Goal: Information Seeking & Learning: Understand process/instructions

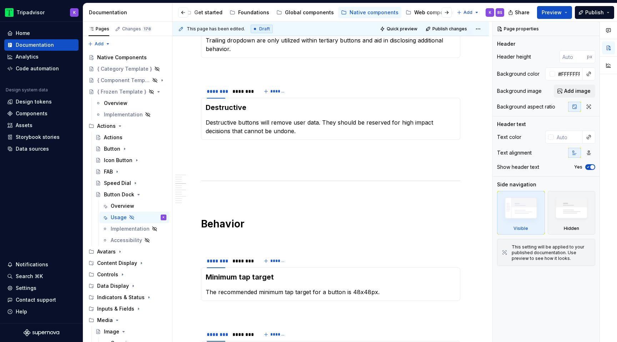
scroll to position [666, 0]
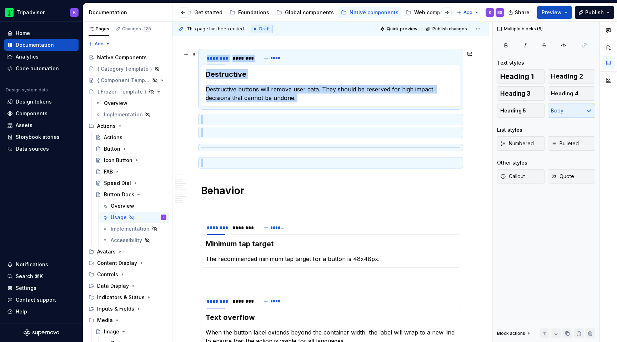
drag, startPoint x: 220, startPoint y: 160, endPoint x: 204, endPoint y: 63, distance: 98.1
click at [204, 63] on div "Usage Use buttons to let users take action, make choices, and move forward. But…" at bounding box center [330, 304] width 259 height 1625
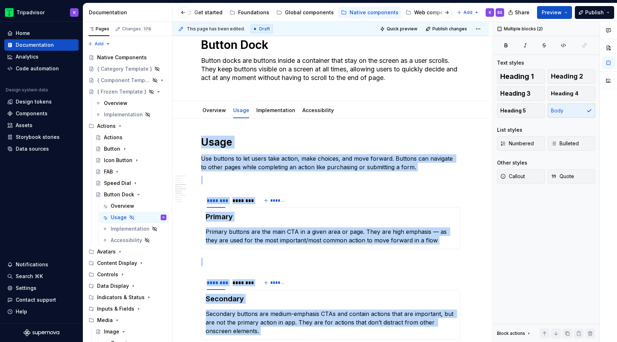
scroll to position [0, 0]
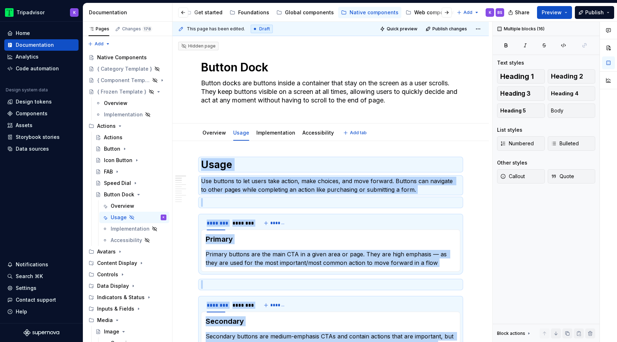
type textarea "*"
drag, startPoint x: 214, startPoint y: 103, endPoint x: 199, endPoint y: 159, distance: 58.4
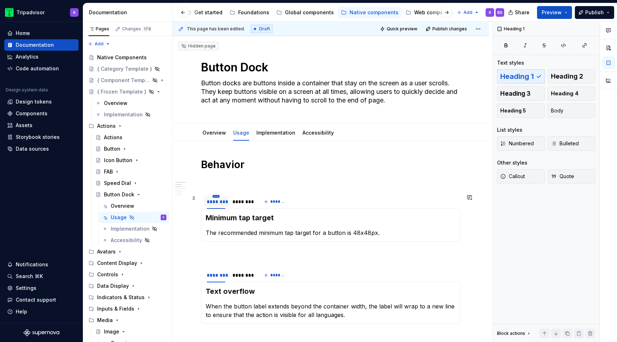
click at [216, 197] on html "Tripadvisor K Home Documentation Analytics Code automation Design system data D…" at bounding box center [308, 171] width 617 height 342
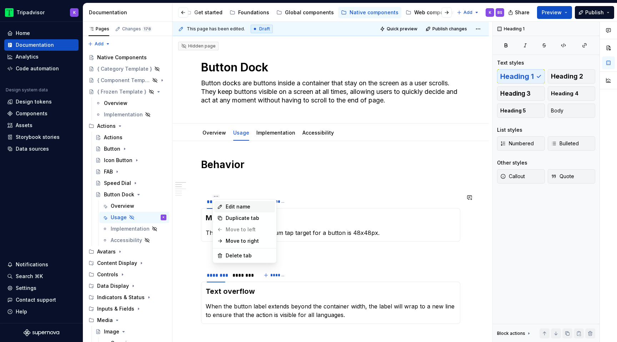
click at [226, 211] on div "Edit name" at bounding box center [244, 206] width 61 height 11
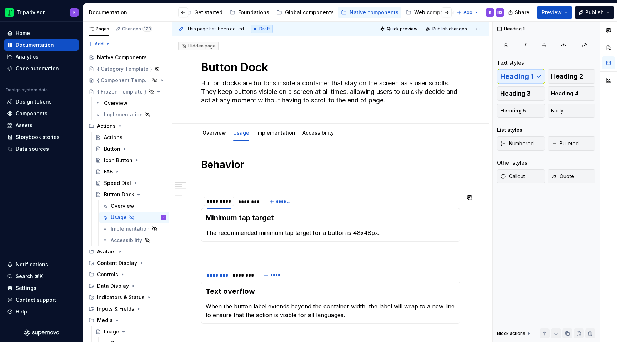
type input "**********"
click at [251, 196] on html "Tripadvisor K Home Documentation Analytics Code automation Design system data D…" at bounding box center [308, 171] width 617 height 342
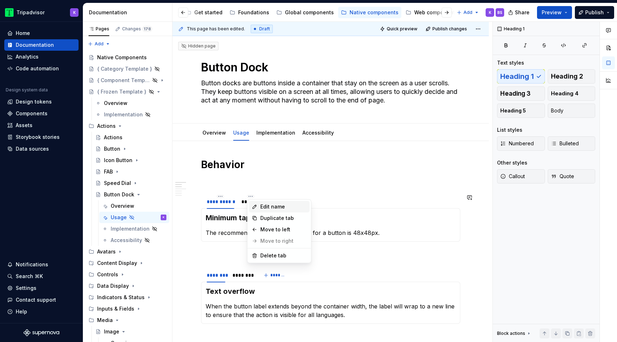
click at [259, 207] on div "Edit name" at bounding box center [279, 206] width 61 height 11
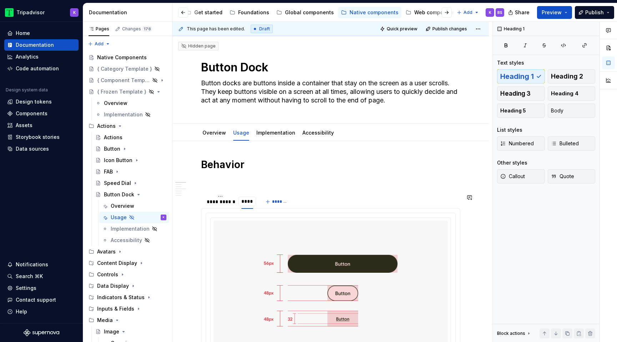
type input "*****"
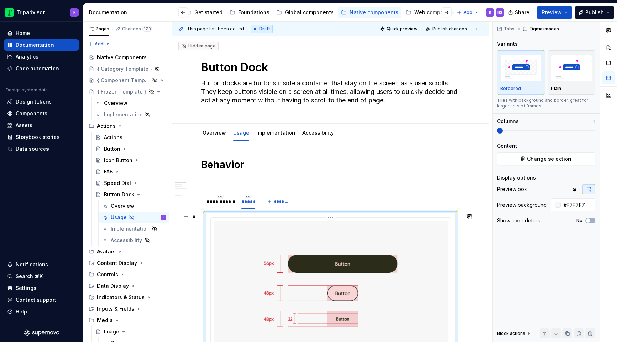
type textarea "*"
click at [286, 232] on img at bounding box center [331, 289] width 234 height 137
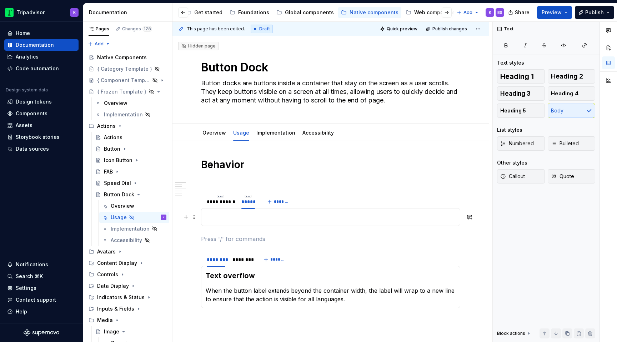
click at [263, 214] on p at bounding box center [331, 217] width 250 height 9
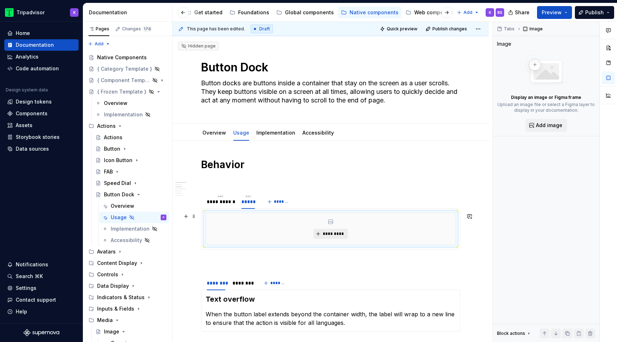
click at [326, 234] on span "*********" at bounding box center [333, 234] width 22 height 6
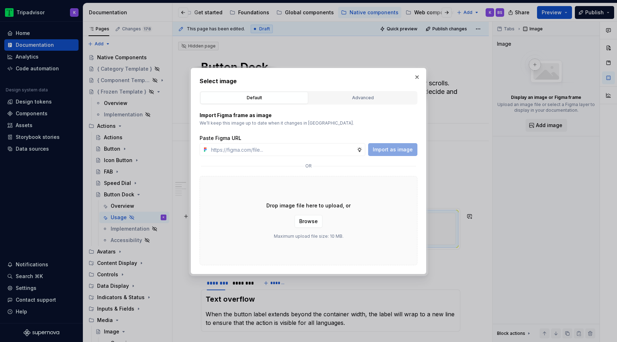
type textarea "*"
type input "[URL][DOMAIN_NAME]"
click at [386, 147] on span "Import as image" at bounding box center [393, 149] width 40 height 7
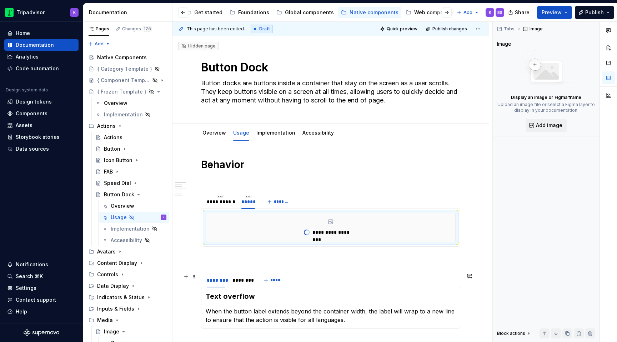
scroll to position [54, 0]
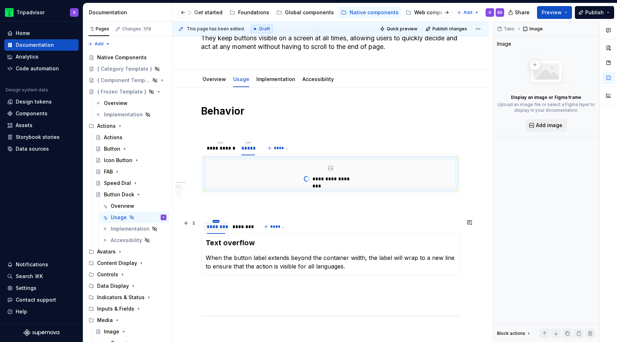
click at [217, 220] on html "Tripadvisor K Home Documentation Analytics Code automation Design system data D…" at bounding box center [308, 171] width 617 height 342
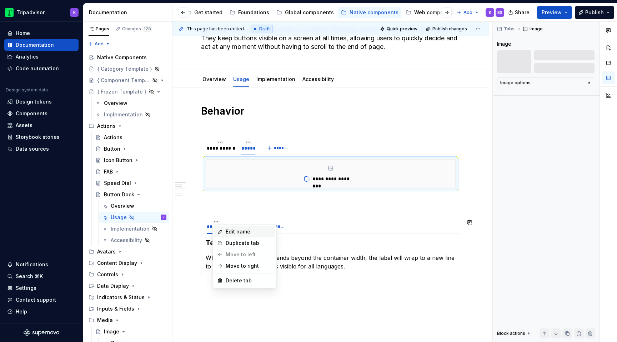
click at [241, 229] on div "Edit name" at bounding box center [249, 231] width 46 height 7
type textarea "*"
type input "**********"
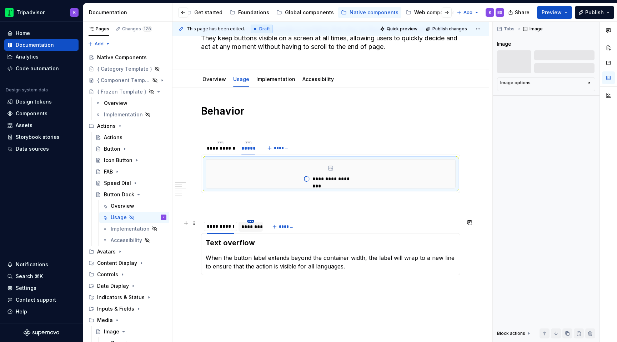
click at [252, 220] on html "Tripadvisor K Home Documentation Analytics Code automation Design system data D…" at bounding box center [308, 171] width 617 height 342
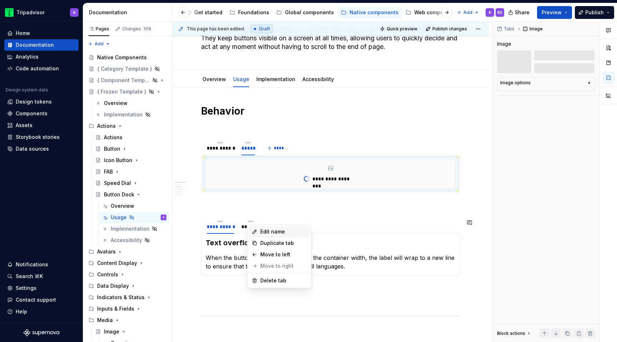
click at [255, 232] on icon at bounding box center [255, 232] width 4 height 4
type textarea "*"
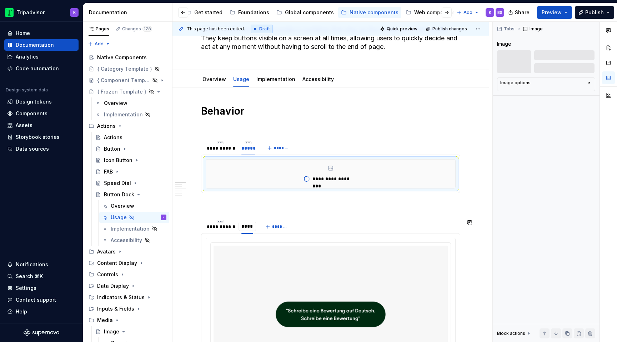
type input "*****"
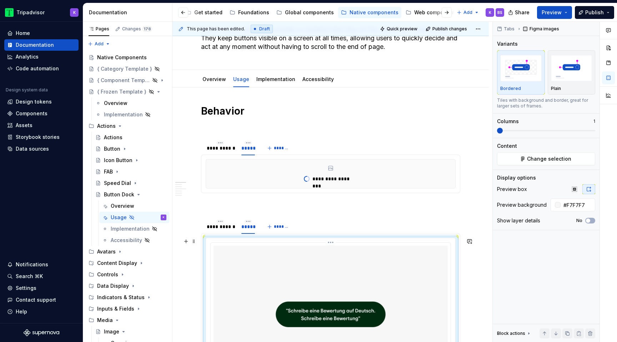
click at [262, 257] on img at bounding box center [331, 314] width 234 height 137
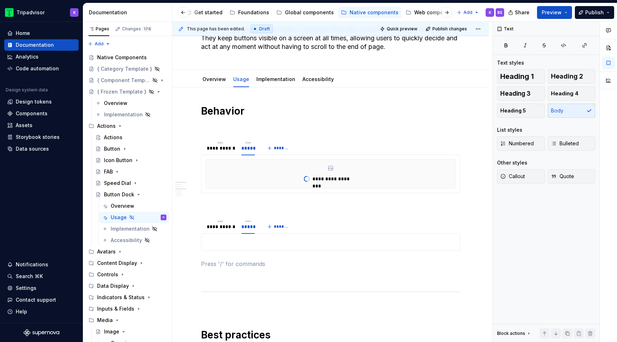
click at [251, 249] on div "Text overflow When the button label extends beyond the container width, the lab…" at bounding box center [330, 242] width 259 height 18
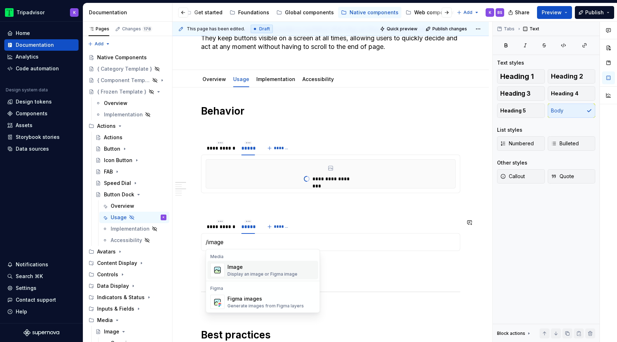
click at [265, 268] on div "Image" at bounding box center [262, 267] width 70 height 7
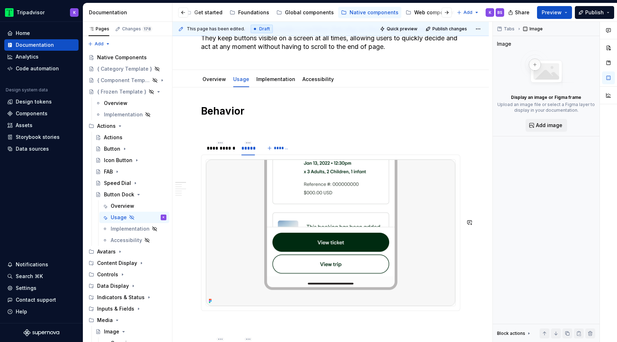
type textarea "*"
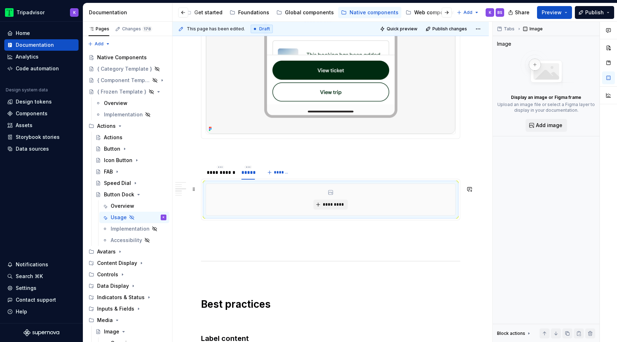
scroll to position [181, 0]
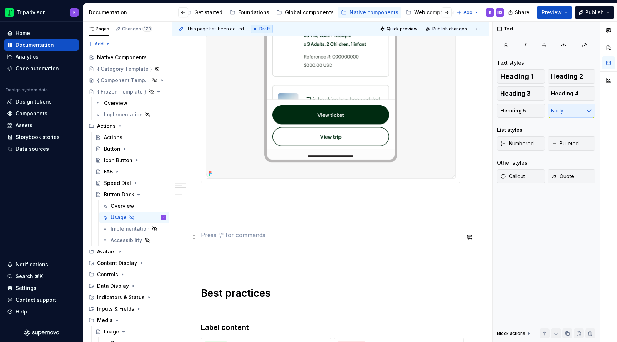
click at [227, 233] on p at bounding box center [330, 235] width 259 height 9
click at [219, 221] on p at bounding box center [330, 222] width 259 height 9
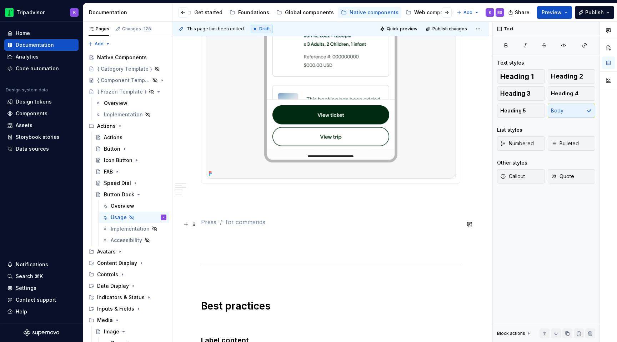
click at [215, 222] on p at bounding box center [330, 222] width 259 height 9
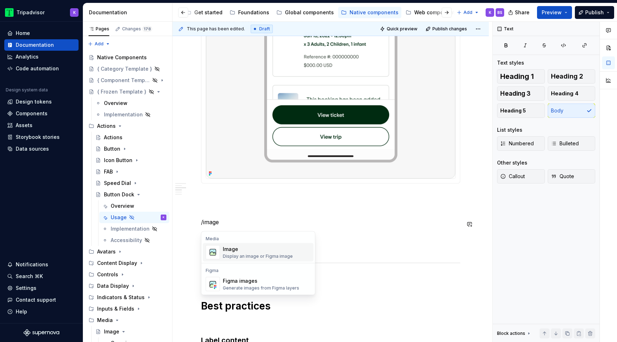
click at [227, 246] on div "Image" at bounding box center [258, 249] width 70 height 7
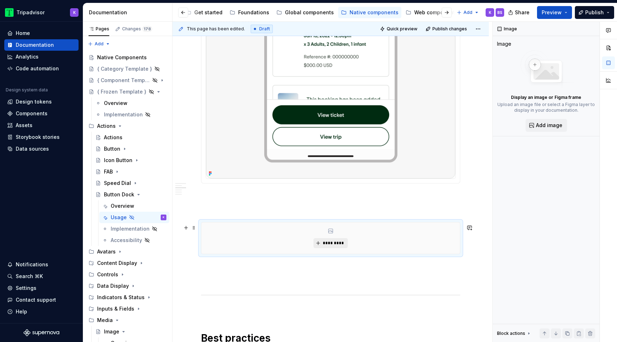
click at [332, 246] on span "*********" at bounding box center [333, 243] width 22 height 6
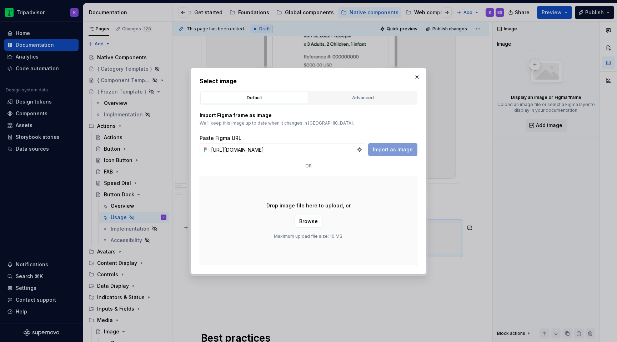
scroll to position [0, 189]
type input "[URL][DOMAIN_NAME]"
click at [400, 148] on span "Import as image" at bounding box center [393, 149] width 40 height 7
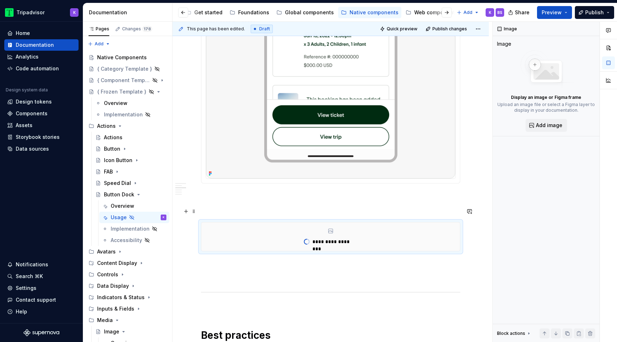
click at [241, 213] on p at bounding box center [330, 209] width 259 height 9
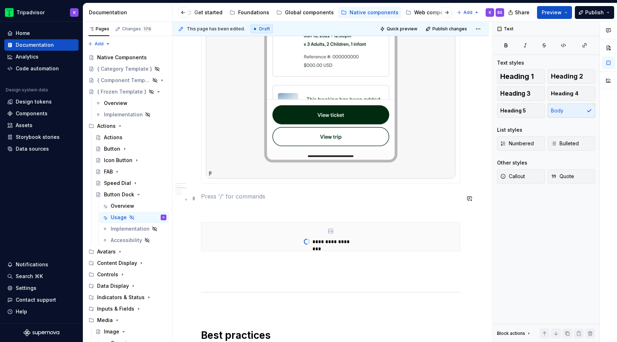
click at [231, 196] on p at bounding box center [330, 196] width 259 height 9
click at [231, 213] on p at bounding box center [330, 209] width 259 height 9
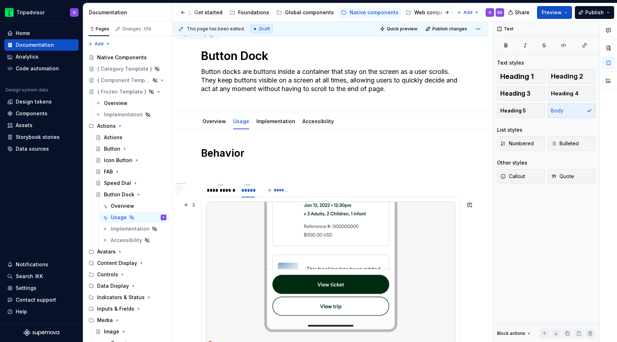
scroll to position [225, 0]
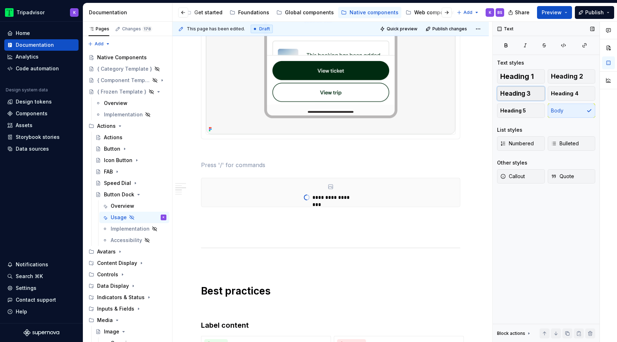
click at [519, 95] on span "Heading 3" at bounding box center [515, 93] width 30 height 7
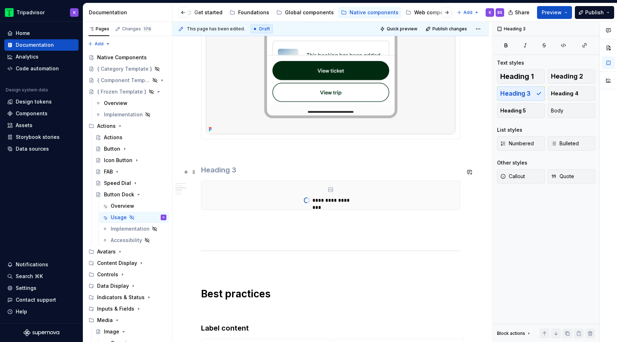
click at [240, 171] on h3 at bounding box center [330, 170] width 259 height 10
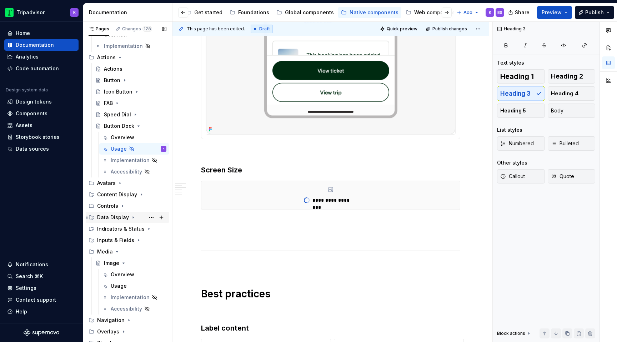
scroll to position [74, 0]
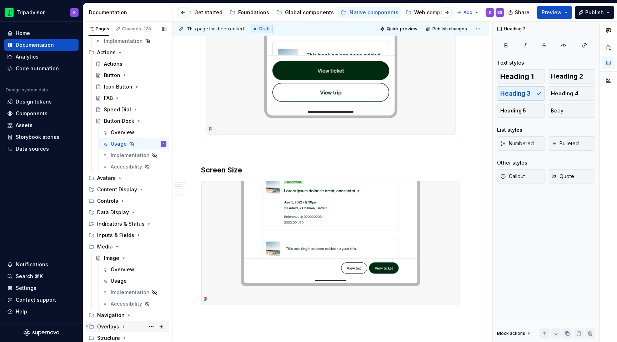
click at [124, 325] on icon "Page tree" at bounding box center [124, 327] width 6 height 6
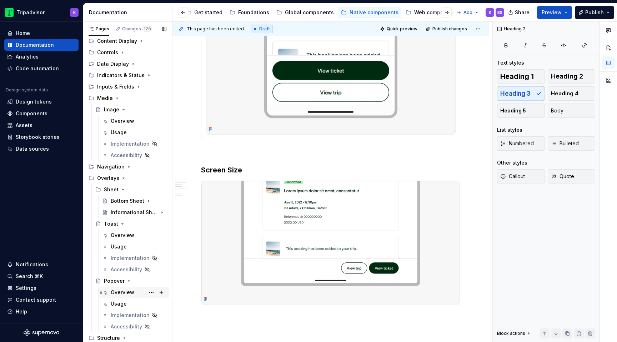
click at [122, 291] on div "Overview" at bounding box center [123, 292] width 24 height 7
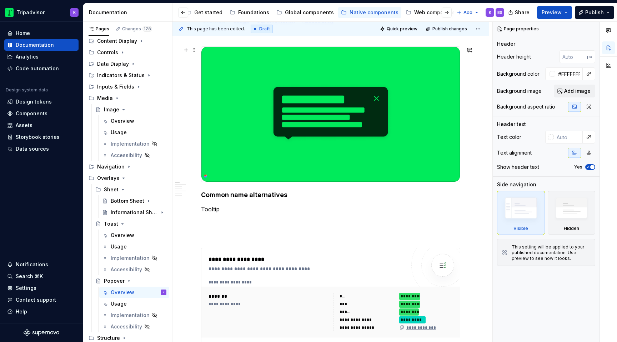
scroll to position [39, 0]
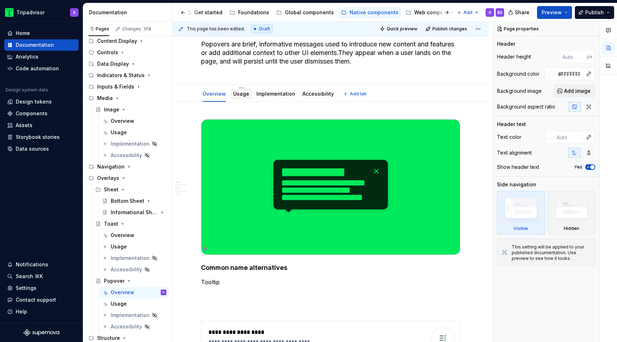
click at [241, 97] on div "Usage" at bounding box center [241, 93] width 16 height 7
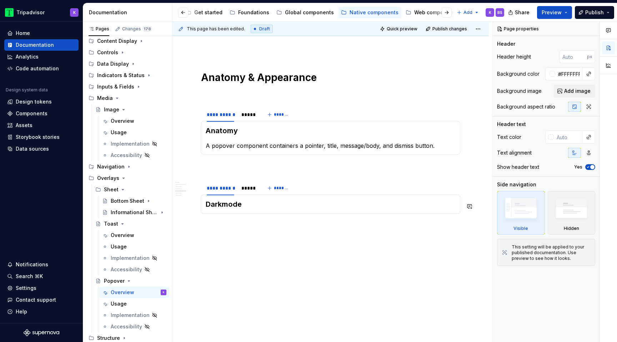
scroll to position [567, 0]
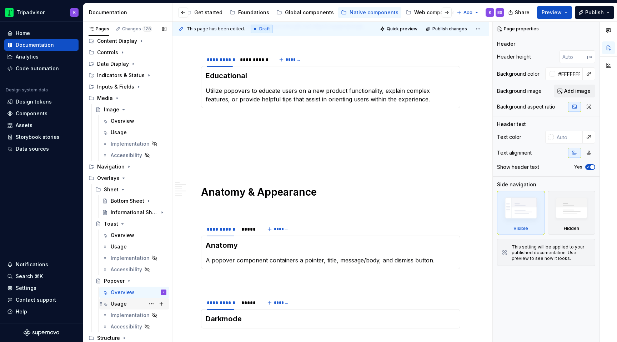
click at [116, 307] on div "Usage" at bounding box center [119, 303] width 16 height 7
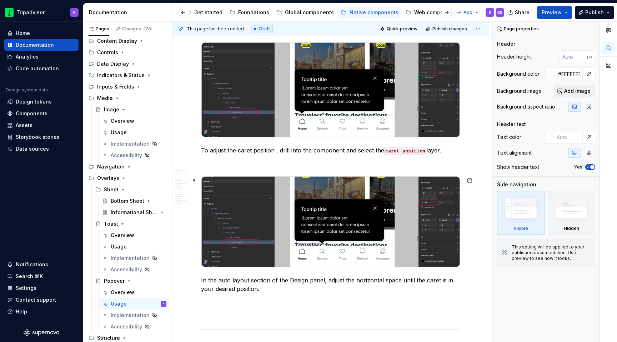
scroll to position [910, 0]
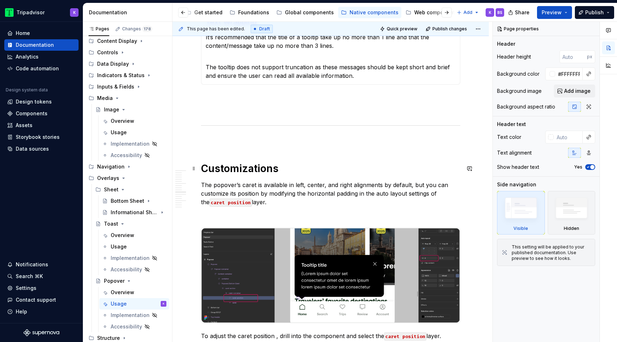
click at [261, 165] on h1 "Customizations" at bounding box center [330, 168] width 259 height 13
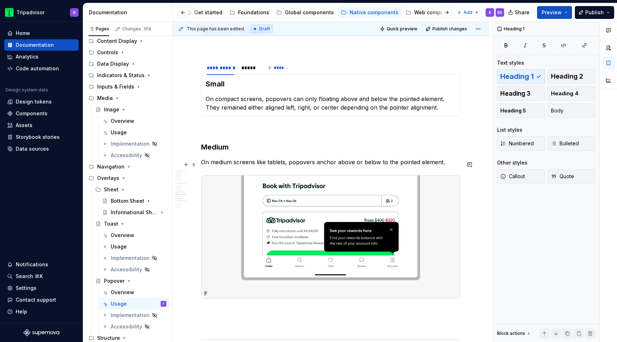
scroll to position [1449, 0]
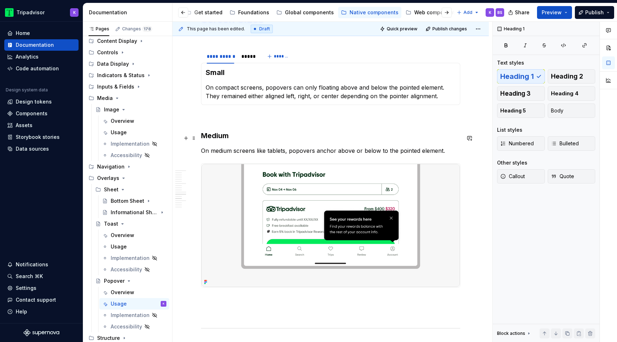
click at [224, 136] on h3 "Medium" at bounding box center [330, 136] width 259 height 10
click at [122, 223] on icon "Page tree" at bounding box center [123, 224] width 6 height 6
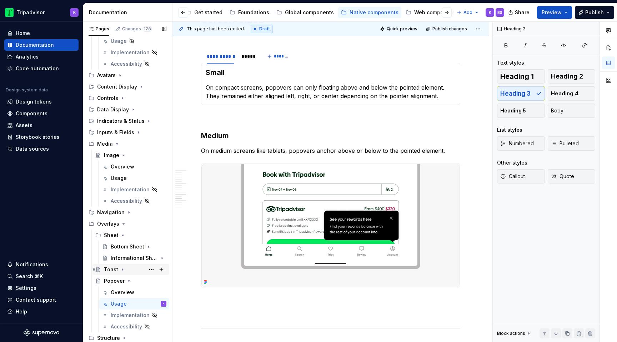
scroll to position [176, 0]
click at [123, 223] on icon "Page tree" at bounding box center [124, 224] width 6 height 6
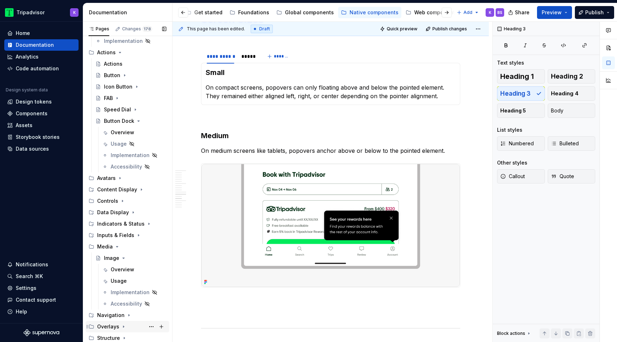
scroll to position [74, 0]
click at [122, 131] on div "Overview" at bounding box center [123, 132] width 24 height 7
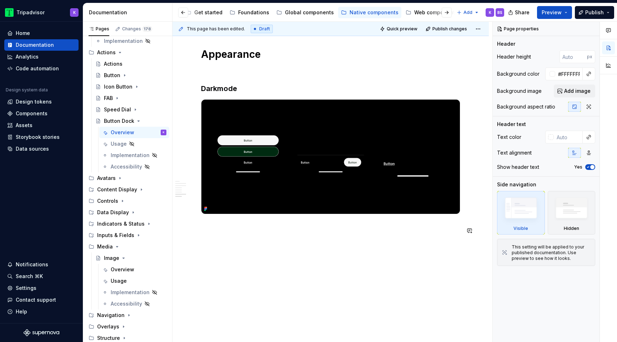
scroll to position [1051, 0]
click at [141, 143] on div "Usage" at bounding box center [139, 144] width 56 height 10
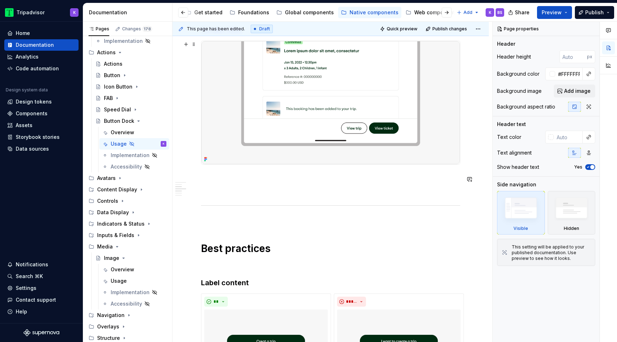
scroll to position [156, 0]
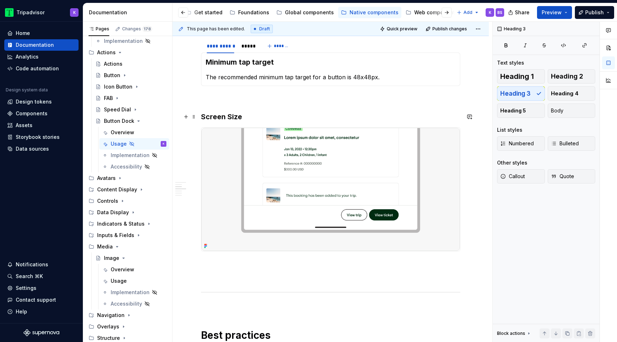
click at [245, 120] on h3 "Screen Size" at bounding box center [330, 117] width 259 height 10
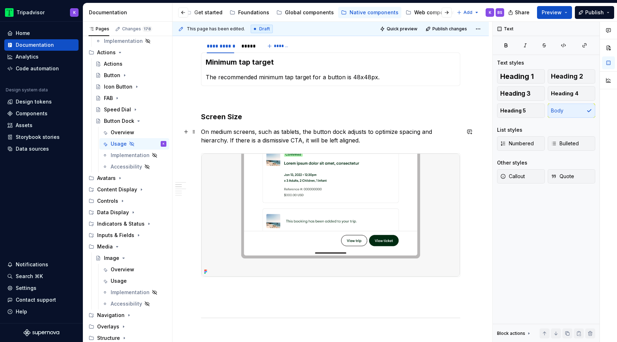
scroll to position [80, 0]
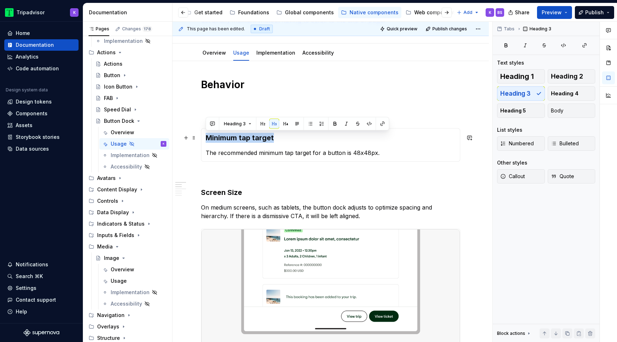
drag, startPoint x: 282, startPoint y: 139, endPoint x: 201, endPoint y: 139, distance: 81.1
click at [201, 139] on div "Minimum tap target The recommended minimum tap target for a button is 48x48px." at bounding box center [330, 145] width 259 height 34
type textarea "*"
drag, startPoint x: 246, startPoint y: 135, endPoint x: 205, endPoint y: 135, distance: 41.4
click at [205, 135] on div "On Scroll The recommended minimum tap target for a button is 48x48px." at bounding box center [330, 145] width 259 height 34
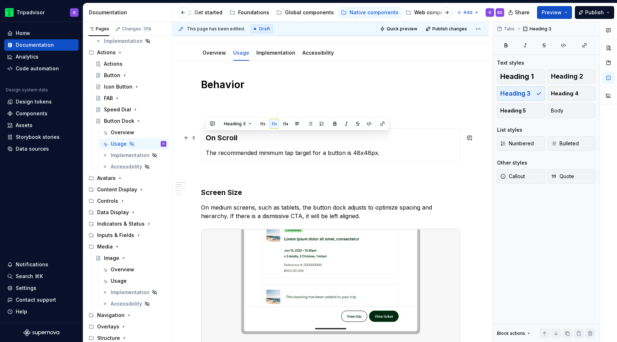
click at [244, 136] on h3 "On Scroll" at bounding box center [331, 138] width 250 height 10
click at [266, 154] on p "The recommended minimum tap target for a button is 48x48px." at bounding box center [331, 153] width 250 height 9
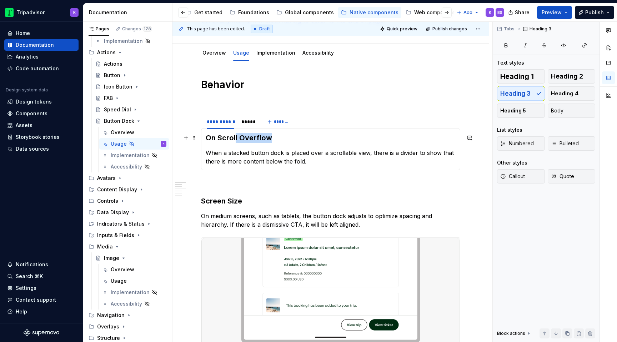
drag, startPoint x: 235, startPoint y: 138, endPoint x: 333, endPoint y: 138, distance: 97.9
click at [329, 138] on h3 "On Scroll Overflow" at bounding box center [331, 138] width 250 height 10
click at [312, 162] on p "When a stacked button dock is placed over a scrollable view, there is a divider…" at bounding box center [331, 157] width 250 height 17
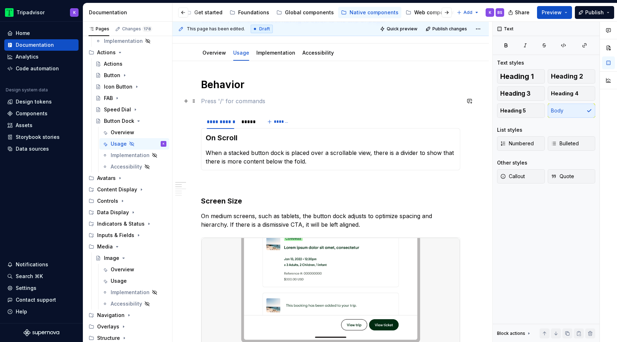
click at [233, 102] on p at bounding box center [330, 101] width 259 height 9
click at [240, 185] on p at bounding box center [330, 183] width 259 height 9
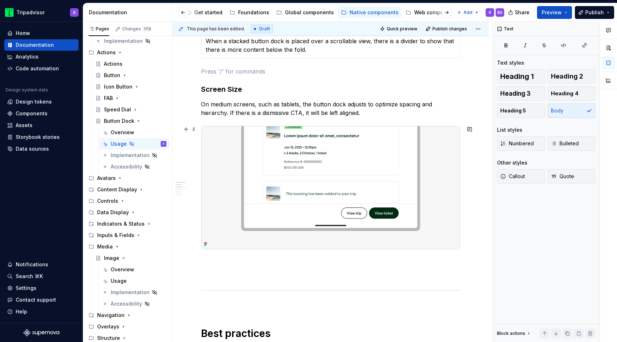
scroll to position [234, 0]
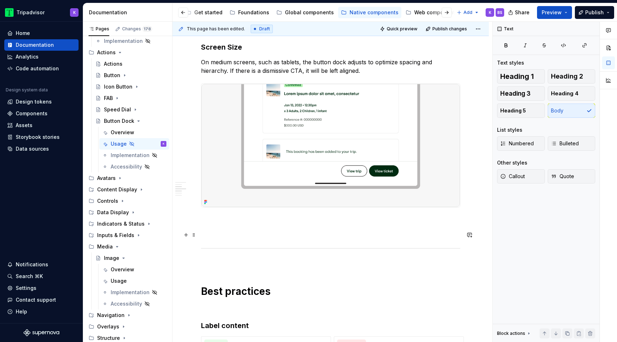
click at [241, 231] on p at bounding box center [330, 233] width 259 height 9
click at [241, 267] on p at bounding box center [330, 263] width 259 height 9
click at [242, 221] on p at bounding box center [330, 220] width 259 height 9
click at [242, 267] on p at bounding box center [330, 263] width 259 height 9
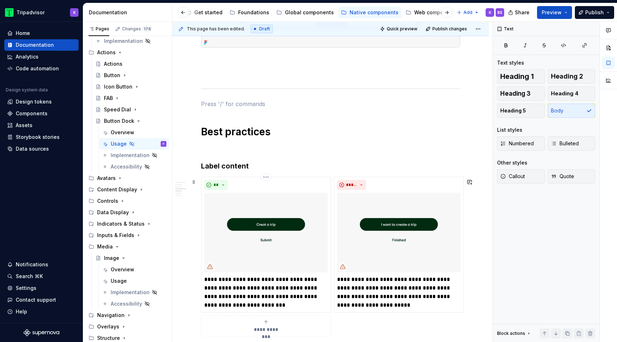
scroll to position [397, 0]
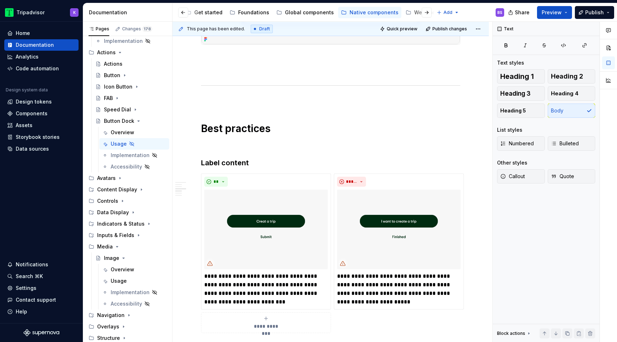
type textarea "*"
